Goal: Obtain resource: Download file/media

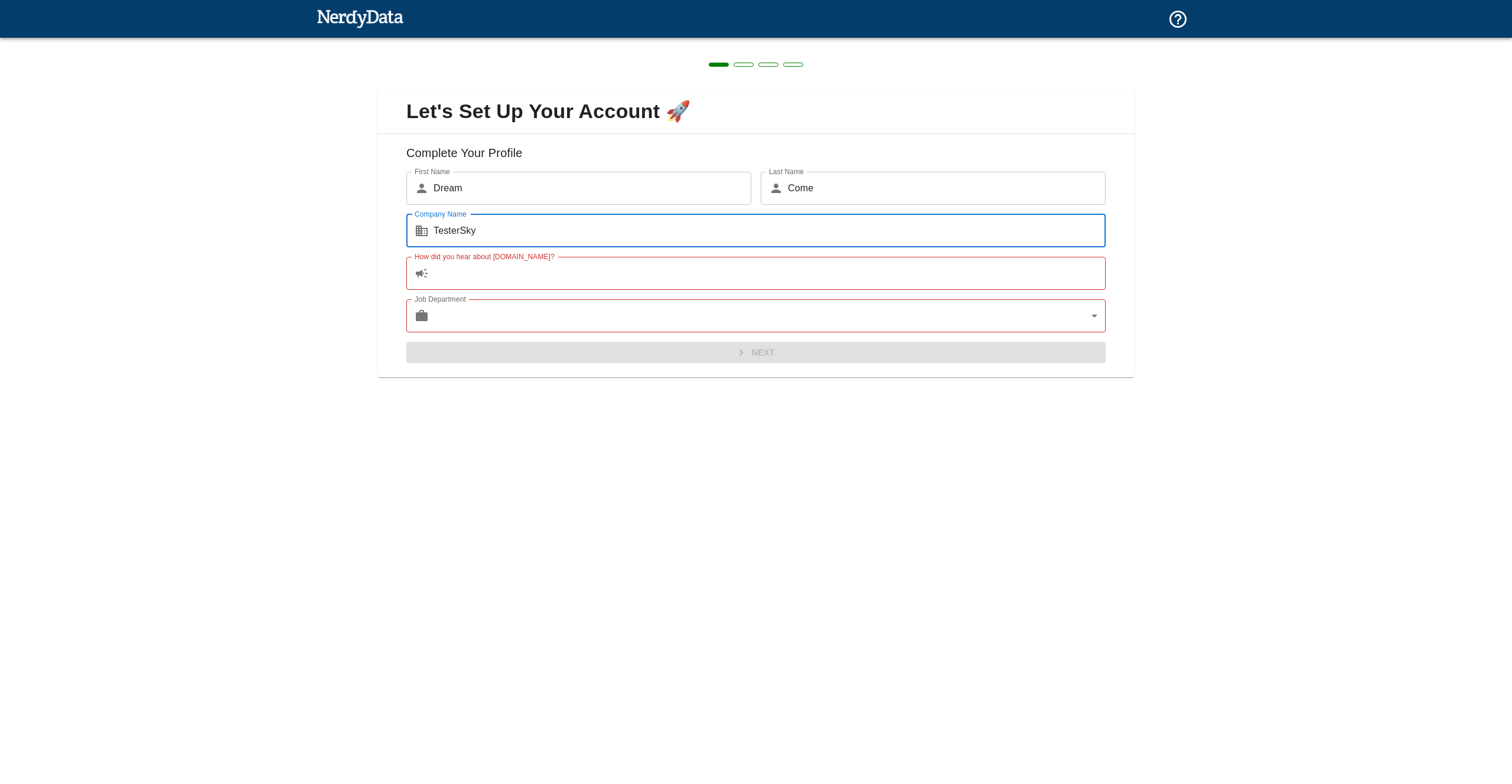
type input "TesterSky"
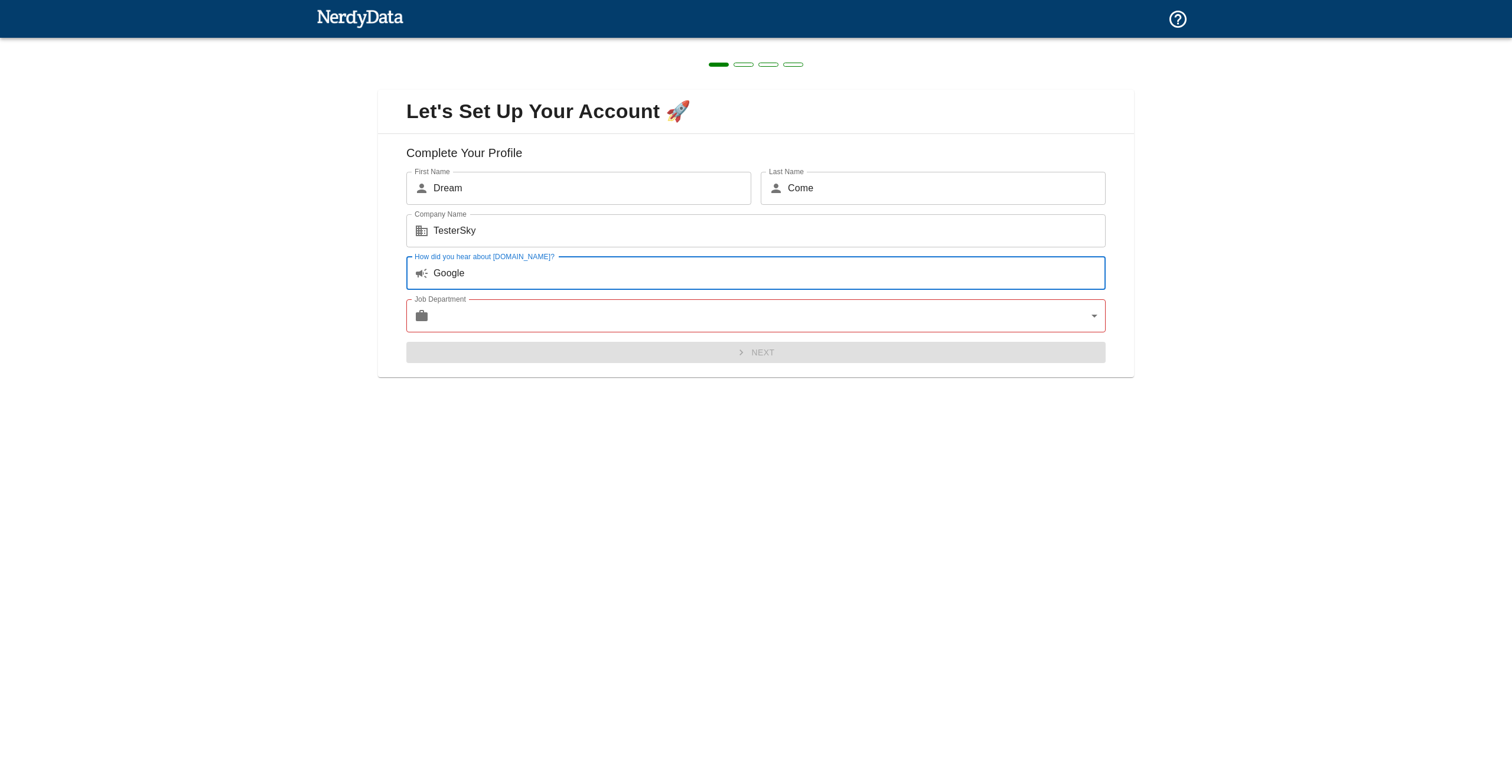
type input "Google"
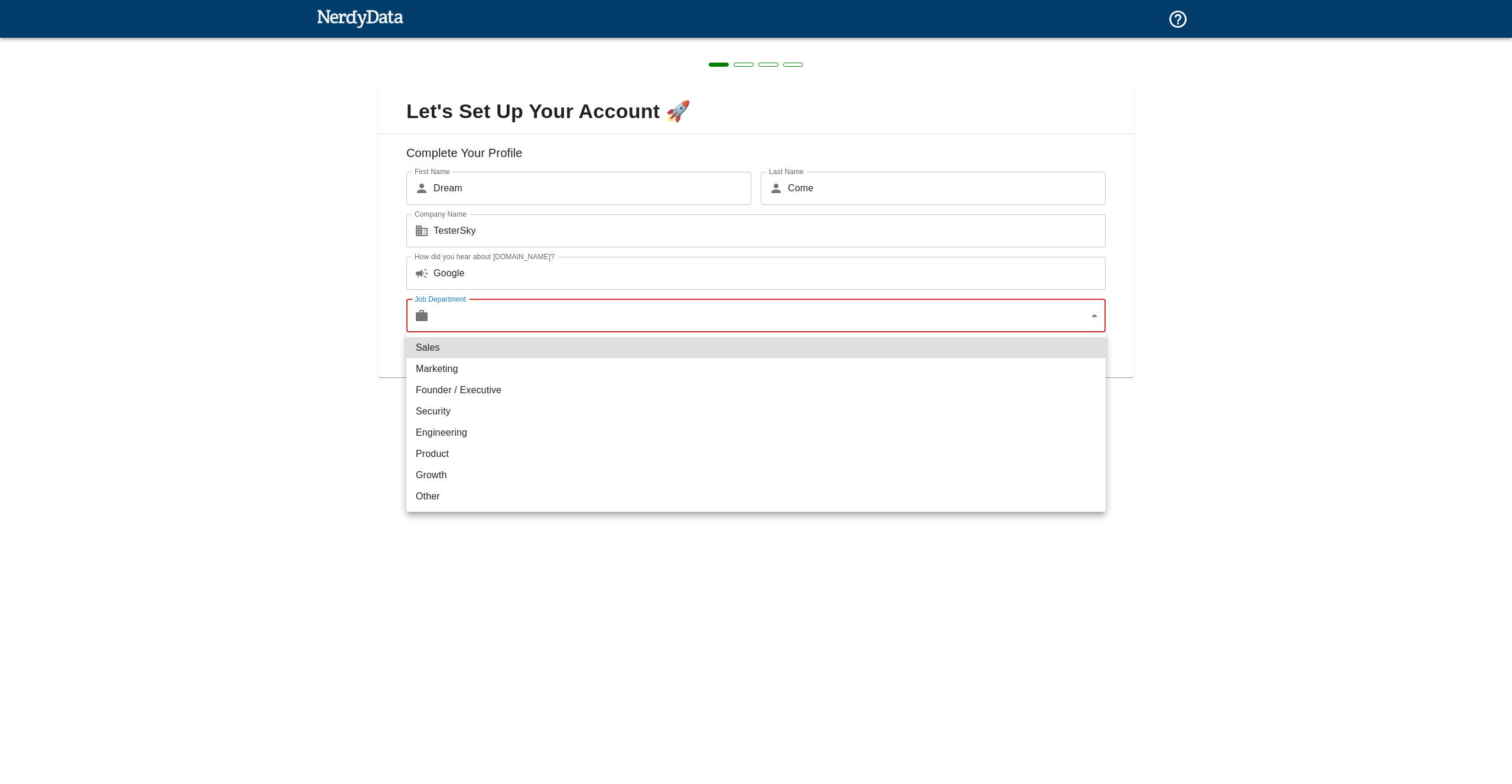
click at [441, 500] on li "Other" at bounding box center [756, 497] width 699 height 22
type input "other"
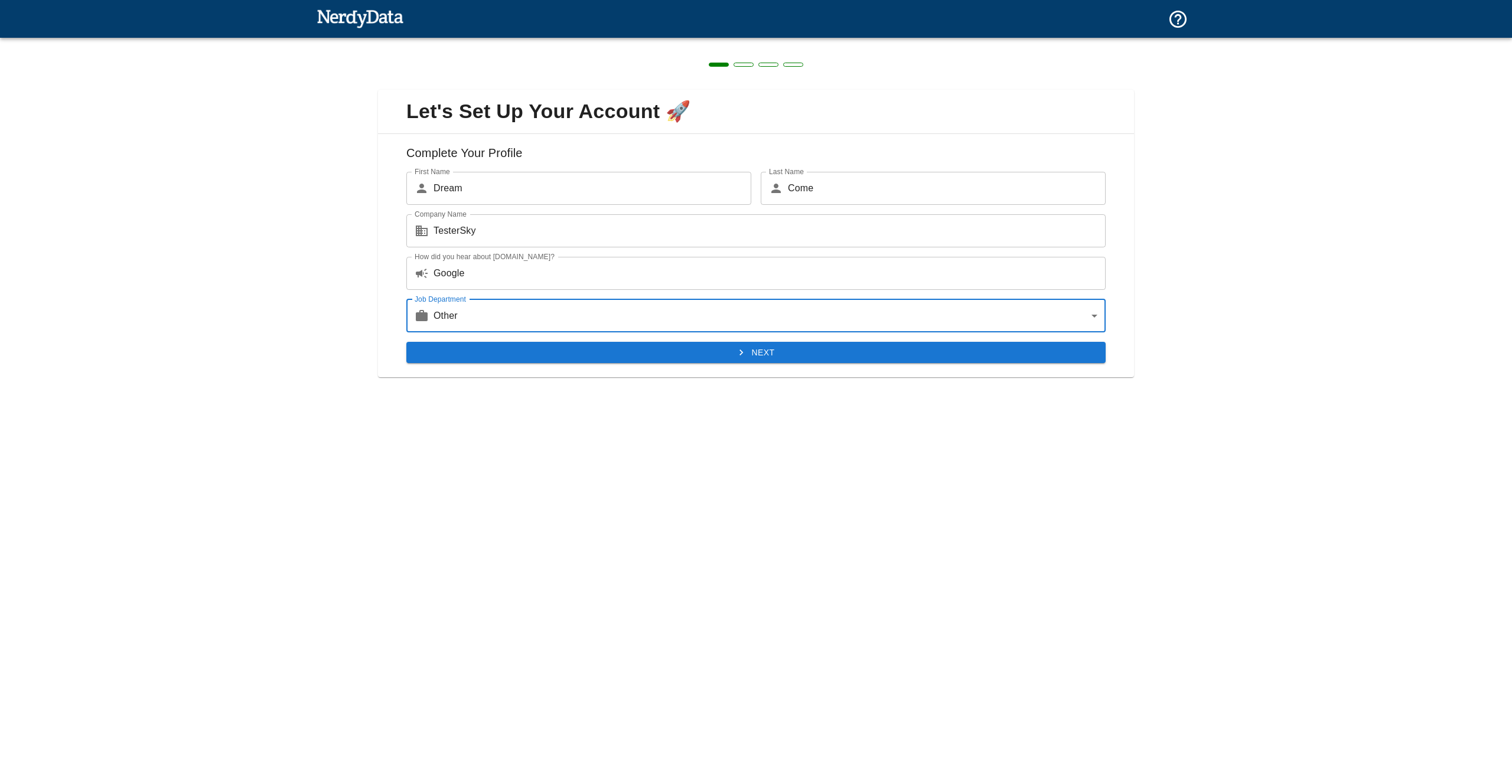
click at [601, 355] on button "Next" at bounding box center [756, 353] width 699 height 22
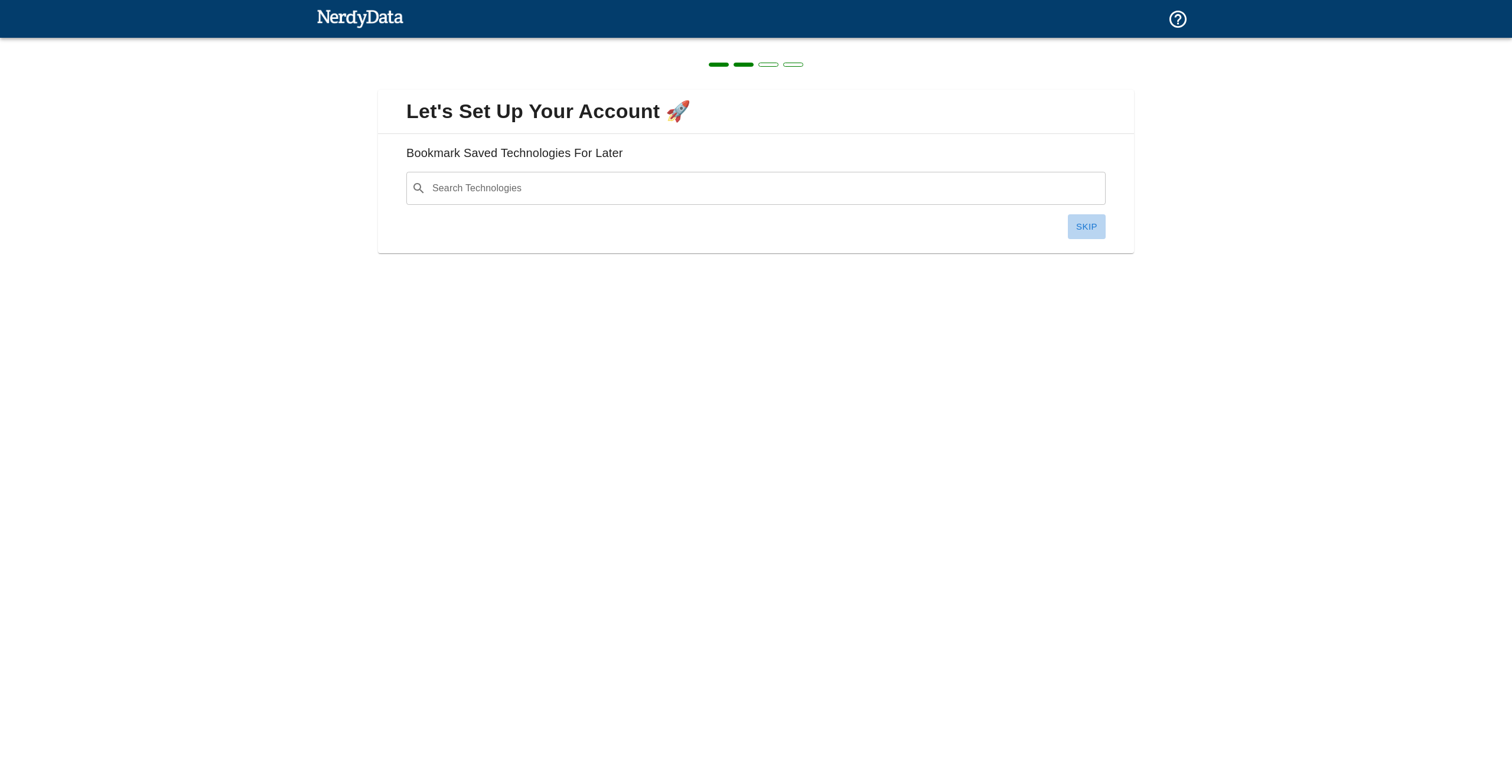
click at [1075, 225] on button "Skip" at bounding box center [1086, 227] width 38 height 25
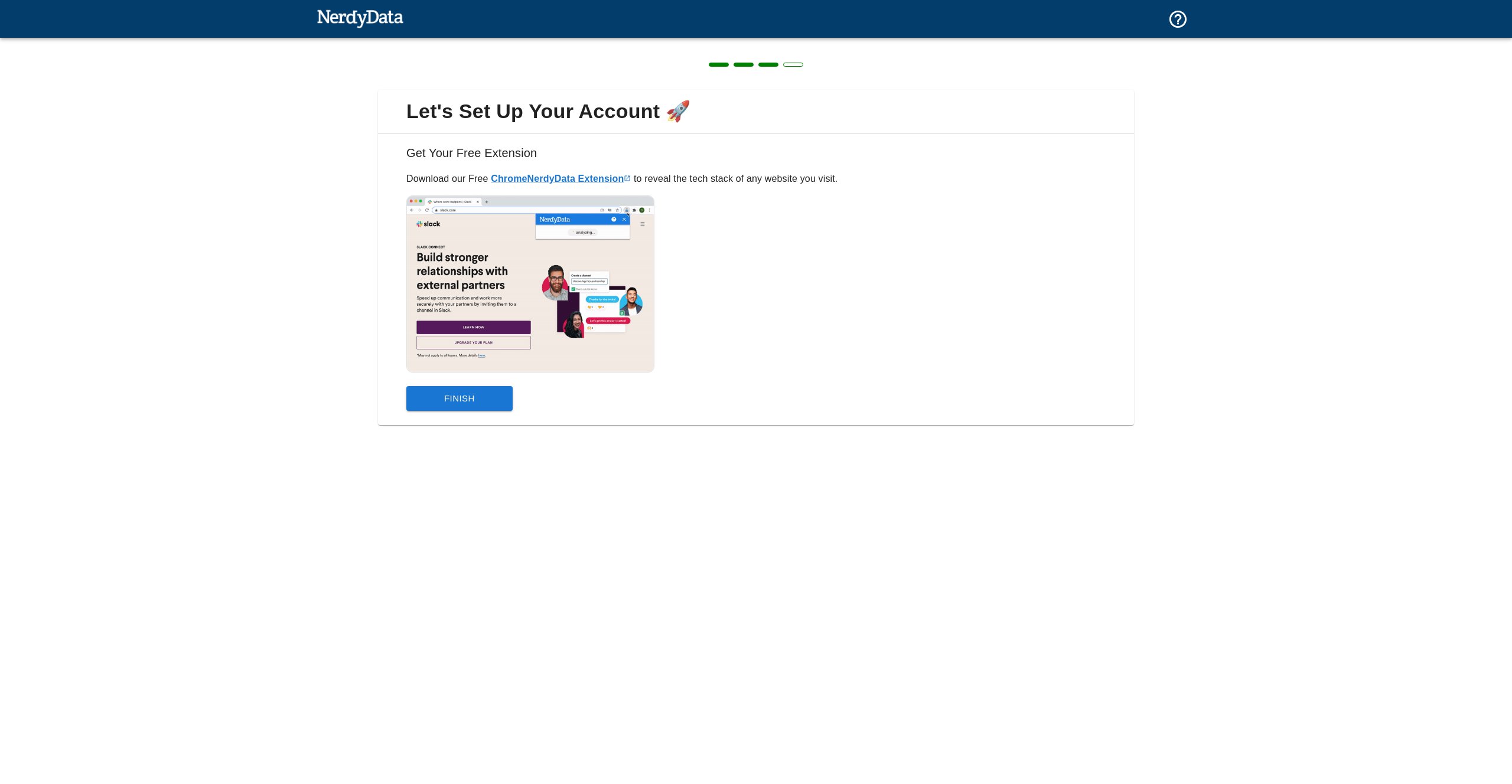
click at [479, 401] on button "Finish" at bounding box center [459, 398] width 106 height 25
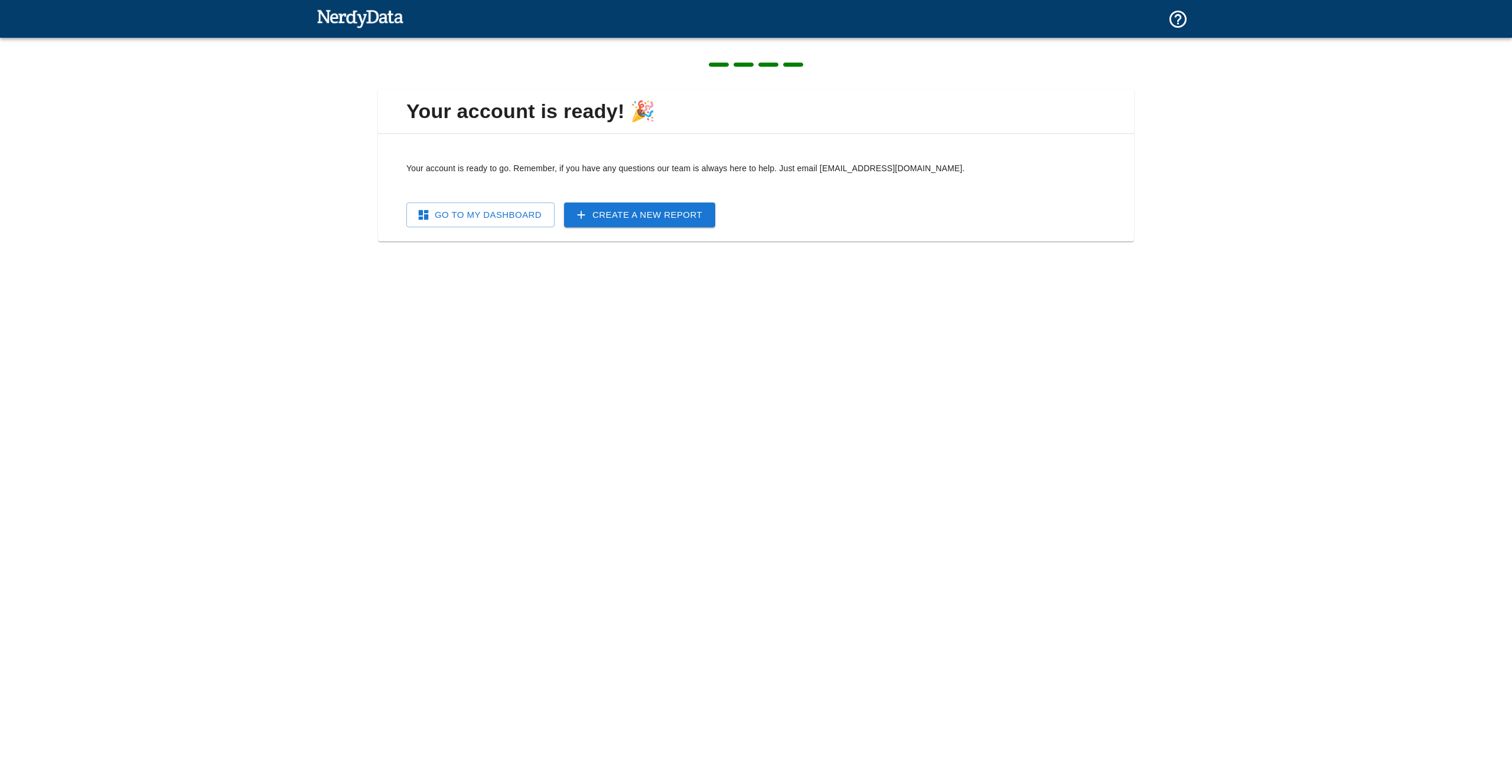
click at [528, 211] on link "Go To My Dashboard" at bounding box center [480, 215] width 148 height 25
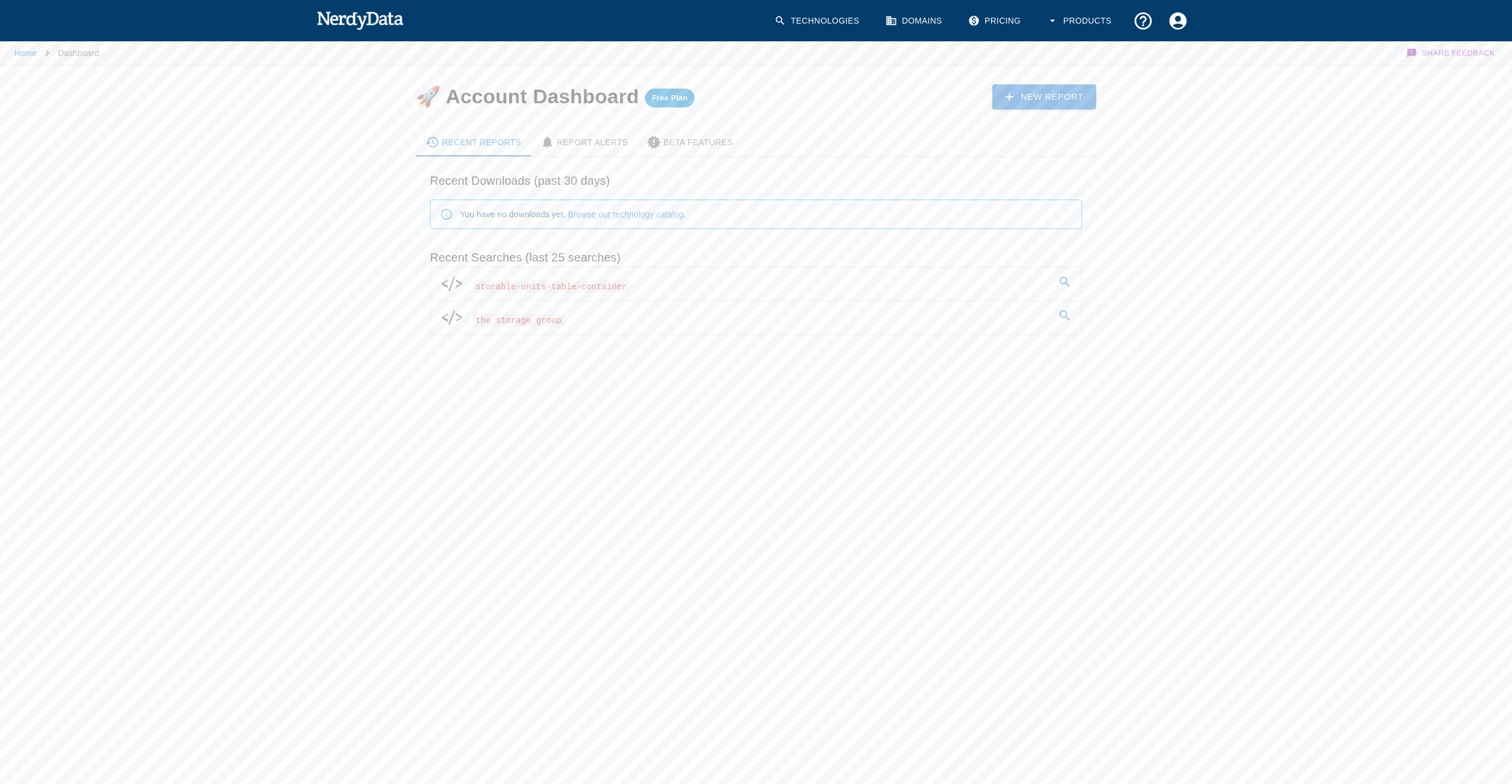
click at [607, 293] on span "storable-units-table-container" at bounding box center [551, 284] width 157 height 18
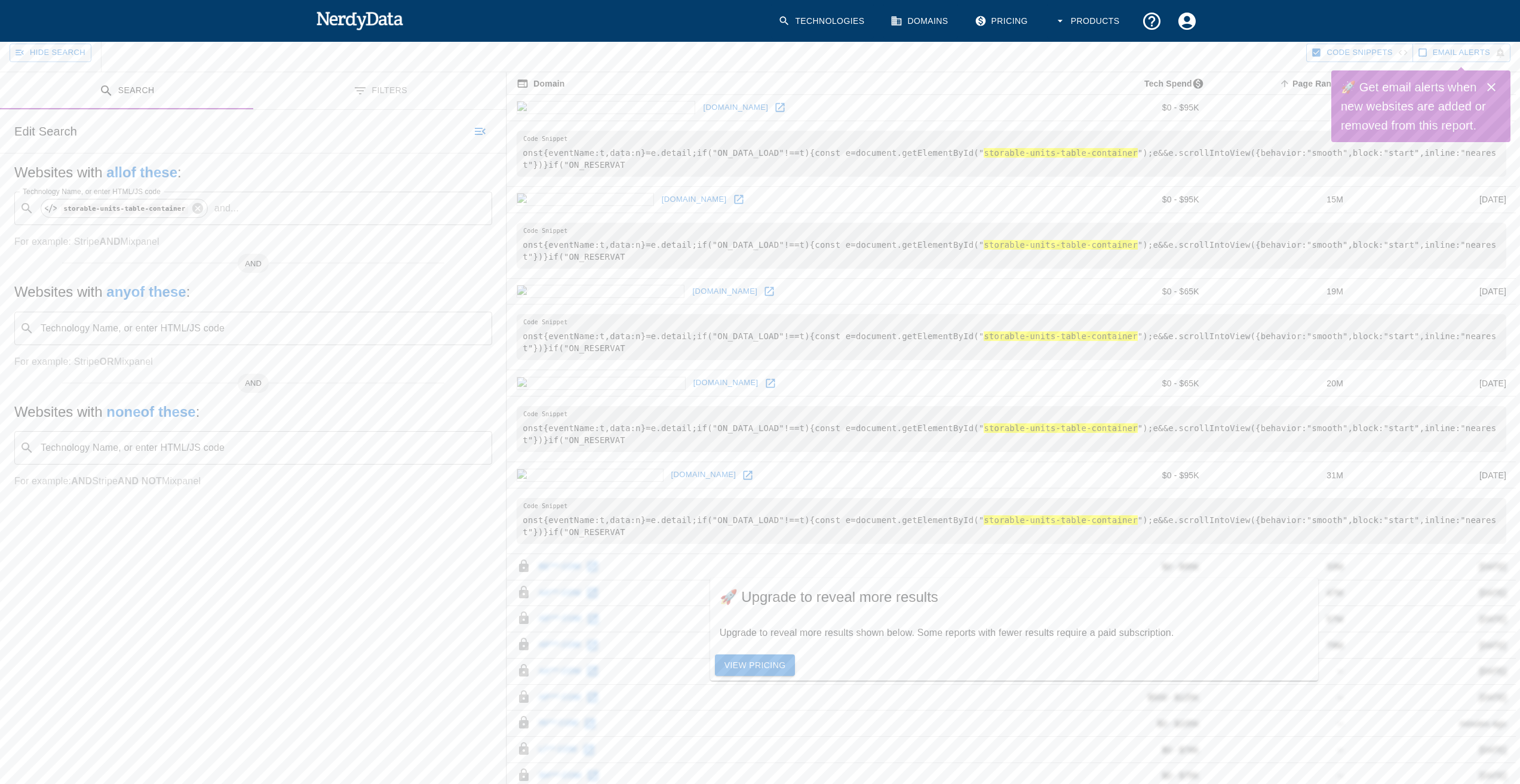
scroll to position [214, 0]
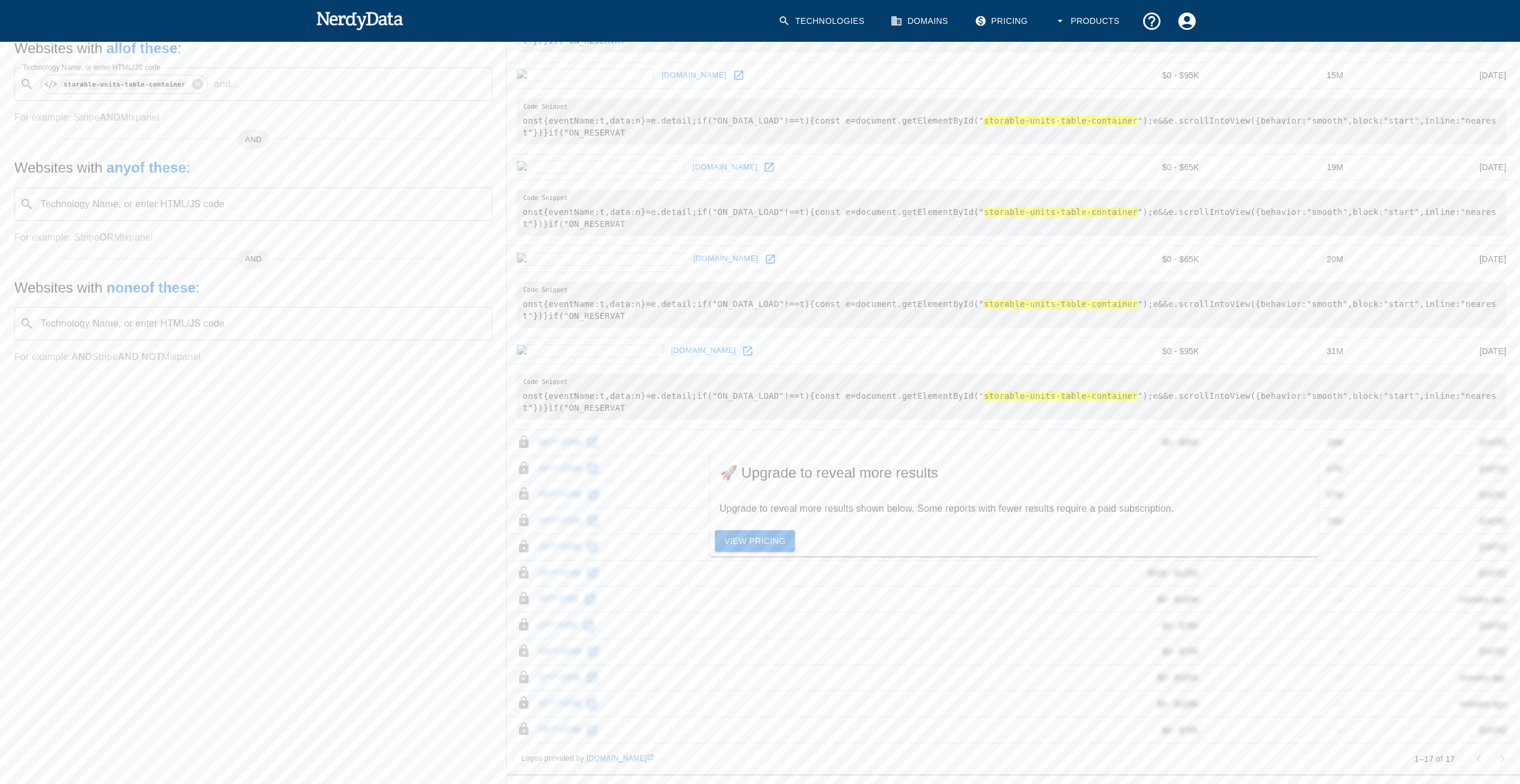
click at [582, 461] on td "aa***.com" at bounding box center [781, 469] width 550 height 26
click at [520, 447] on icon at bounding box center [524, 442] width 15 height 15
click at [520, 443] on icon at bounding box center [524, 441] width 9 height 12
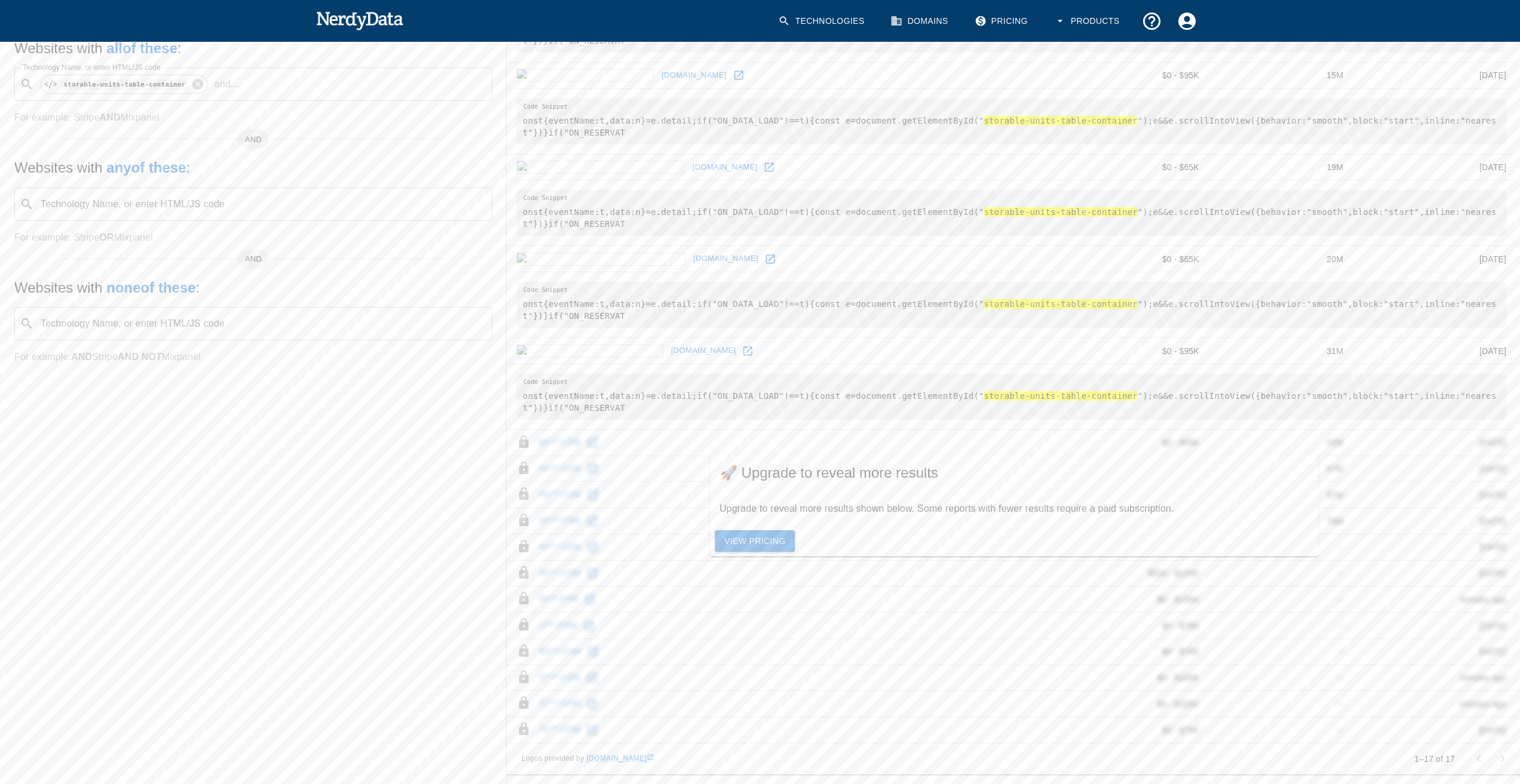
click at [757, 538] on link "View Pricing" at bounding box center [755, 541] width 81 height 22
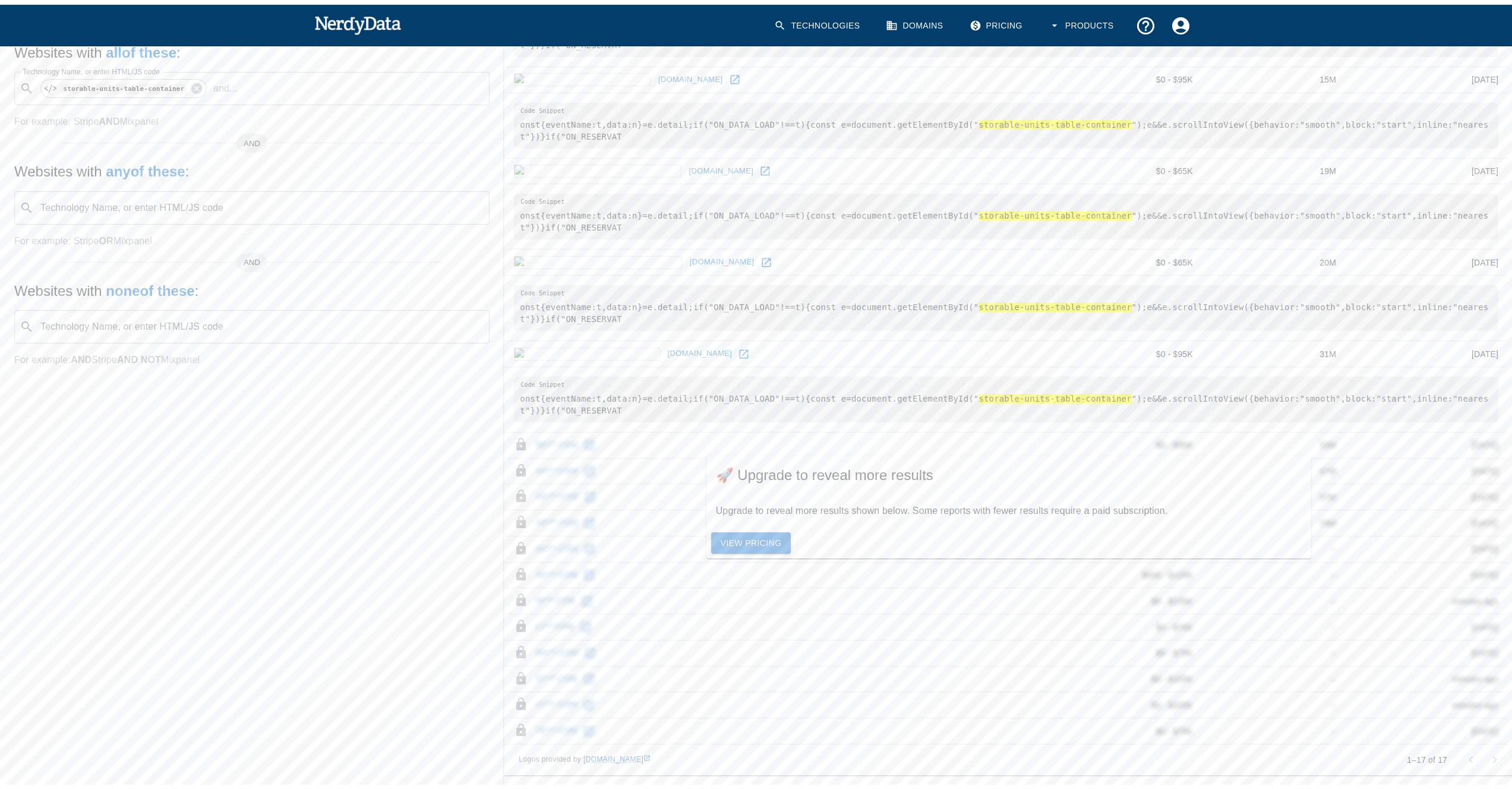
scroll to position [171, 0]
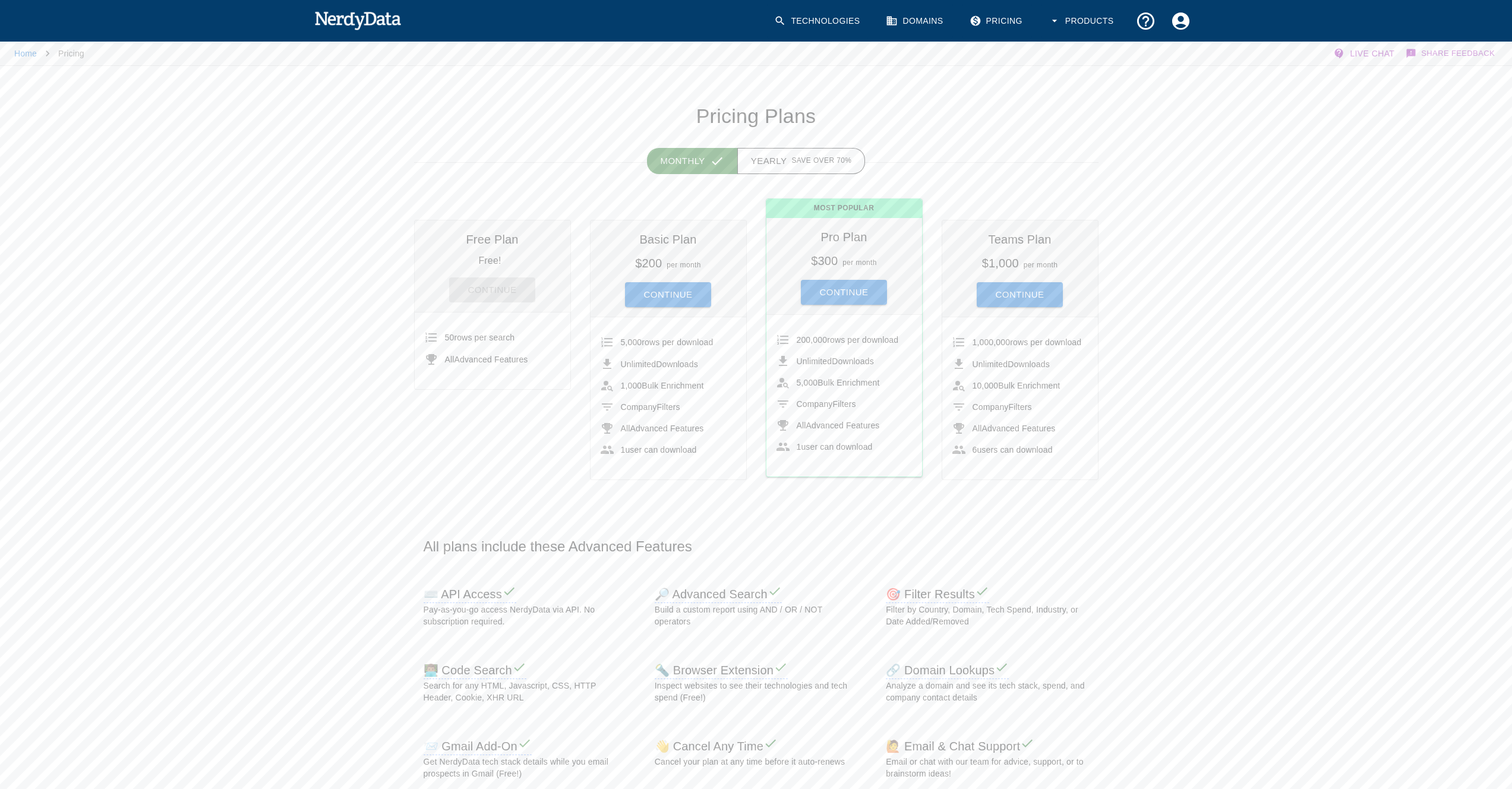
click at [487, 249] on div "Free Plan Free! Continue" at bounding box center [493, 266] width 156 height 92
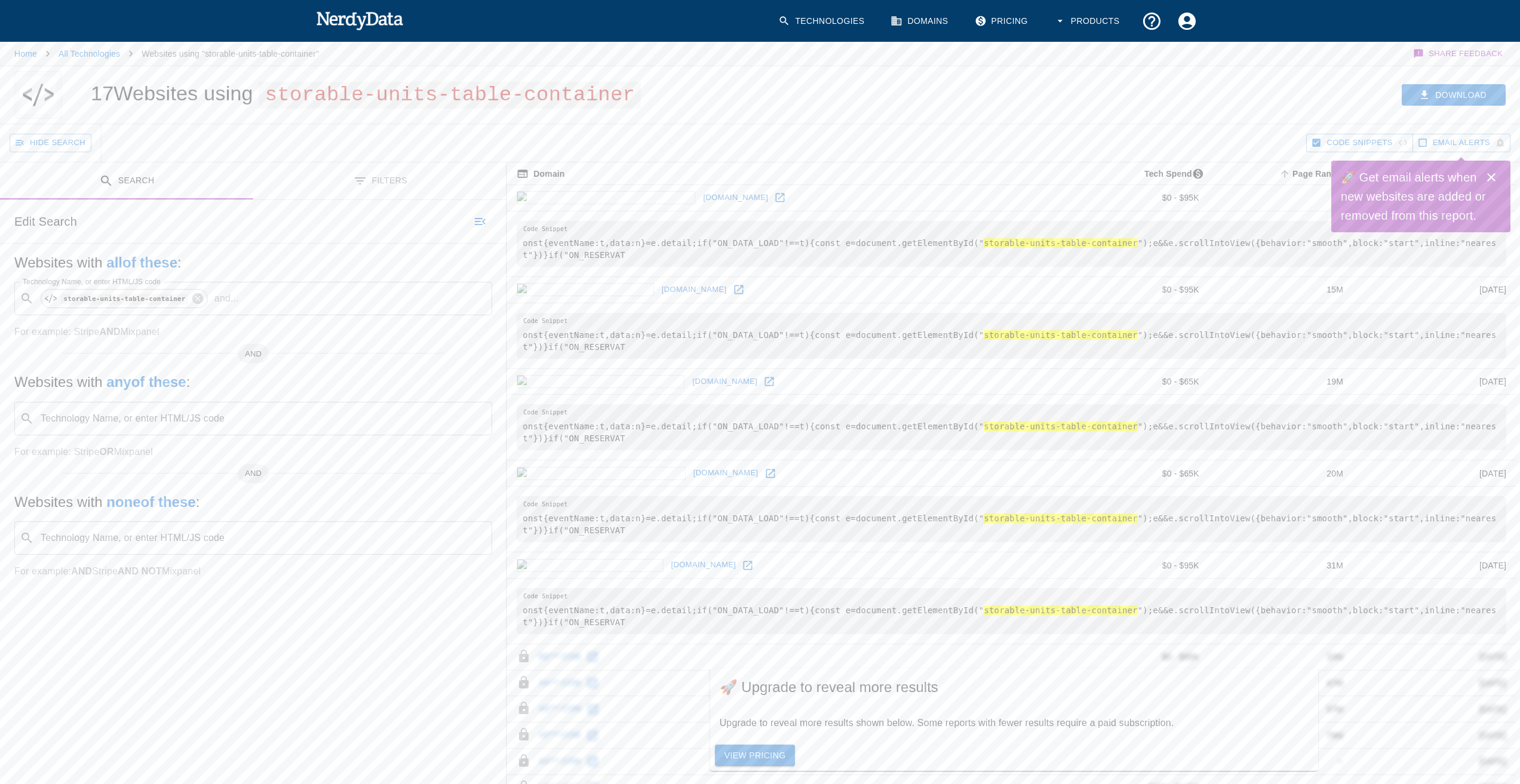
click at [1490, 179] on icon "Close" at bounding box center [1492, 178] width 9 height 9
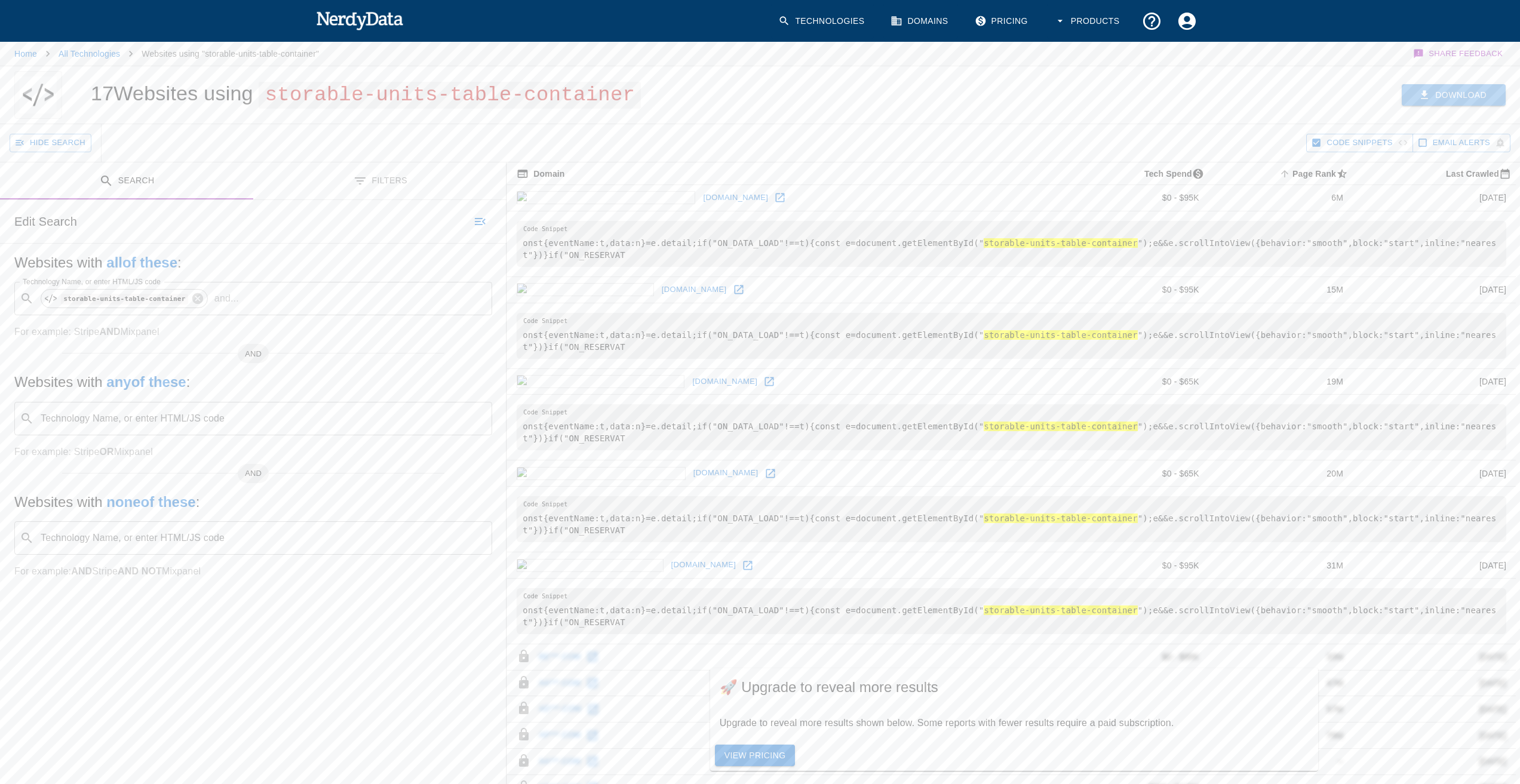
click at [1460, 105] on button "Download" at bounding box center [1454, 95] width 104 height 22
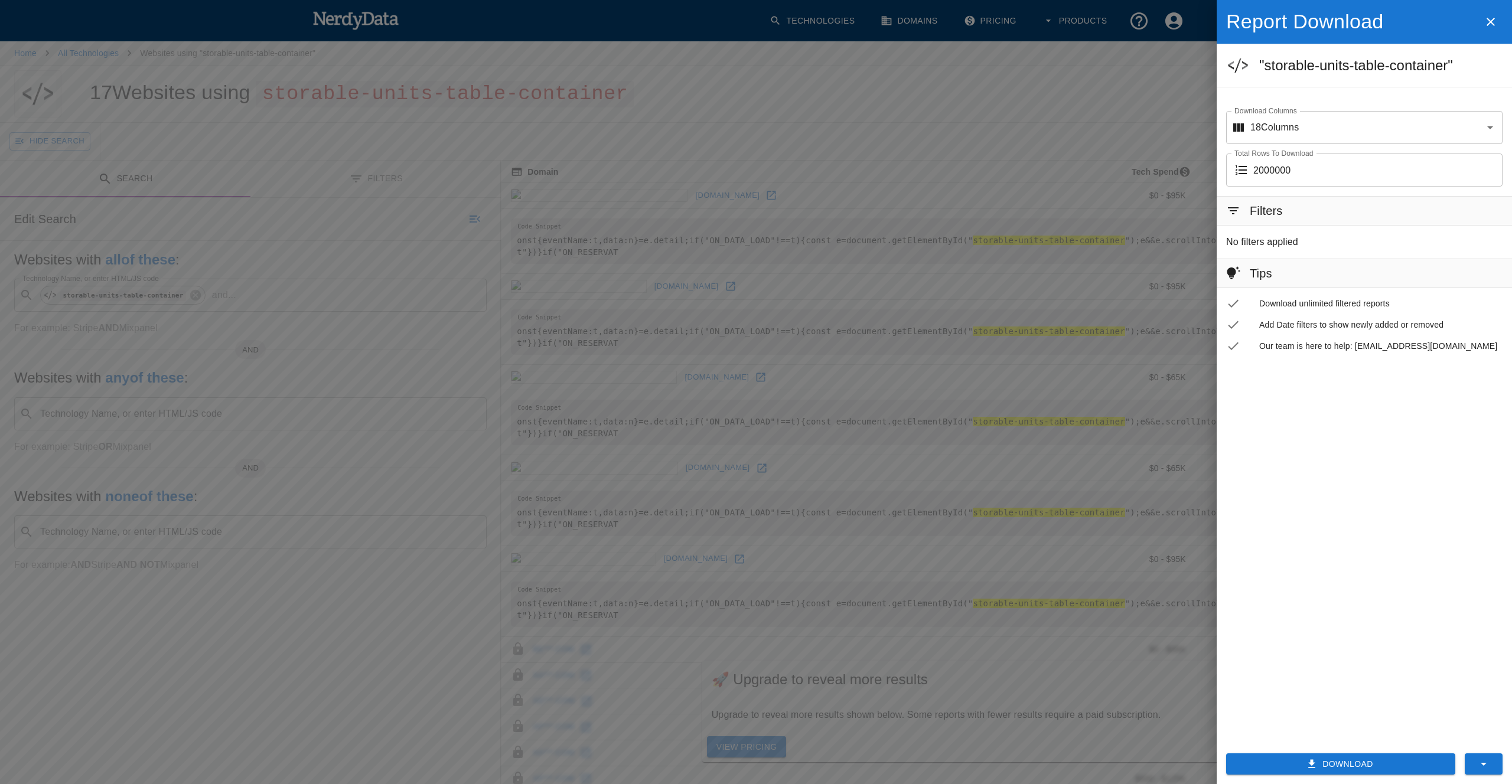
click at [1356, 764] on button "Download" at bounding box center [1340, 765] width 229 height 22
